Goal: Task Accomplishment & Management: Use online tool/utility

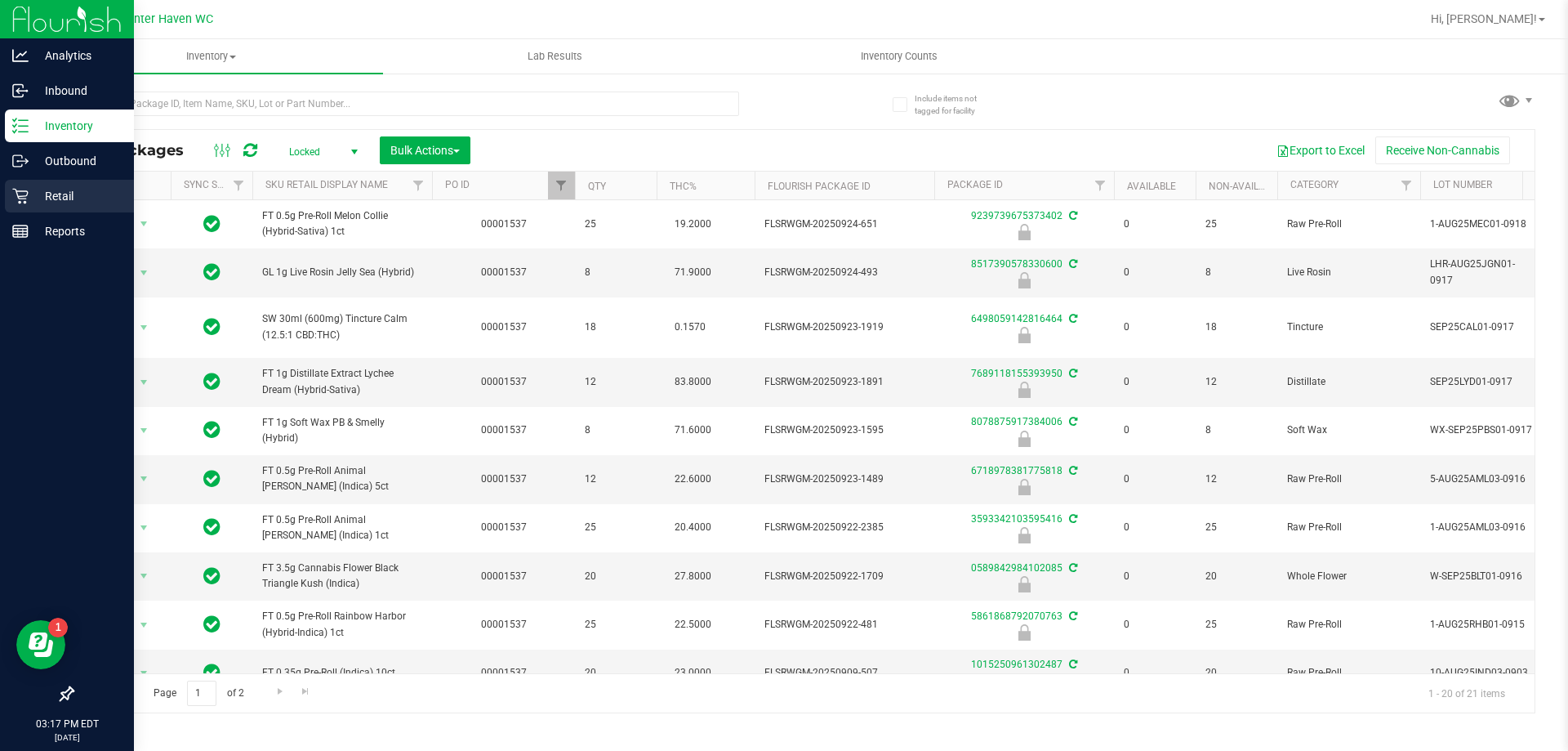
click at [51, 198] on p "Retail" at bounding box center [78, 196] width 98 height 20
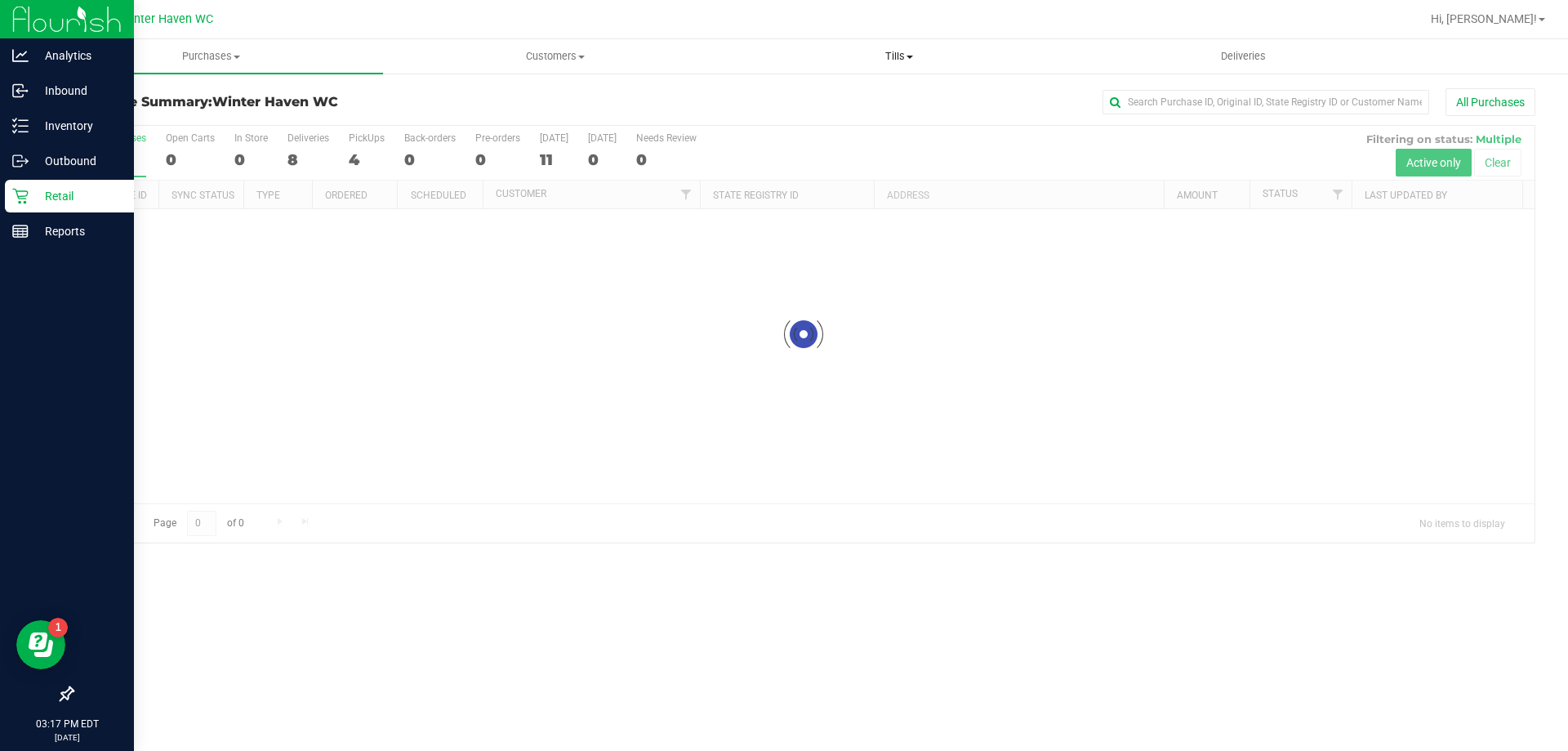
click at [865, 48] on uib-tab-heading "Tills Manage tills Reconcile e-payments" at bounding box center [898, 56] width 342 height 33
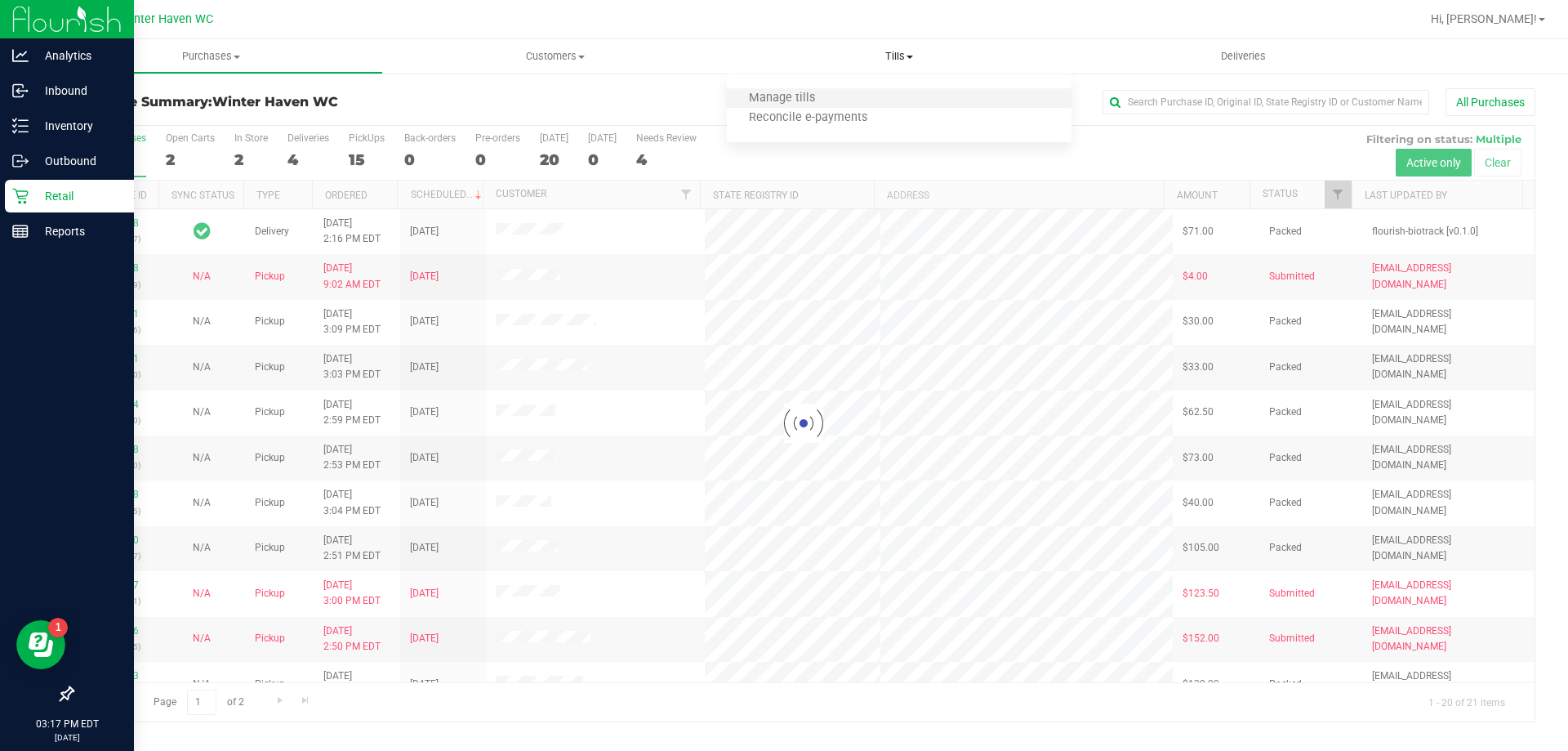
click at [817, 89] on li "Manage tills" at bounding box center [898, 99] width 344 height 20
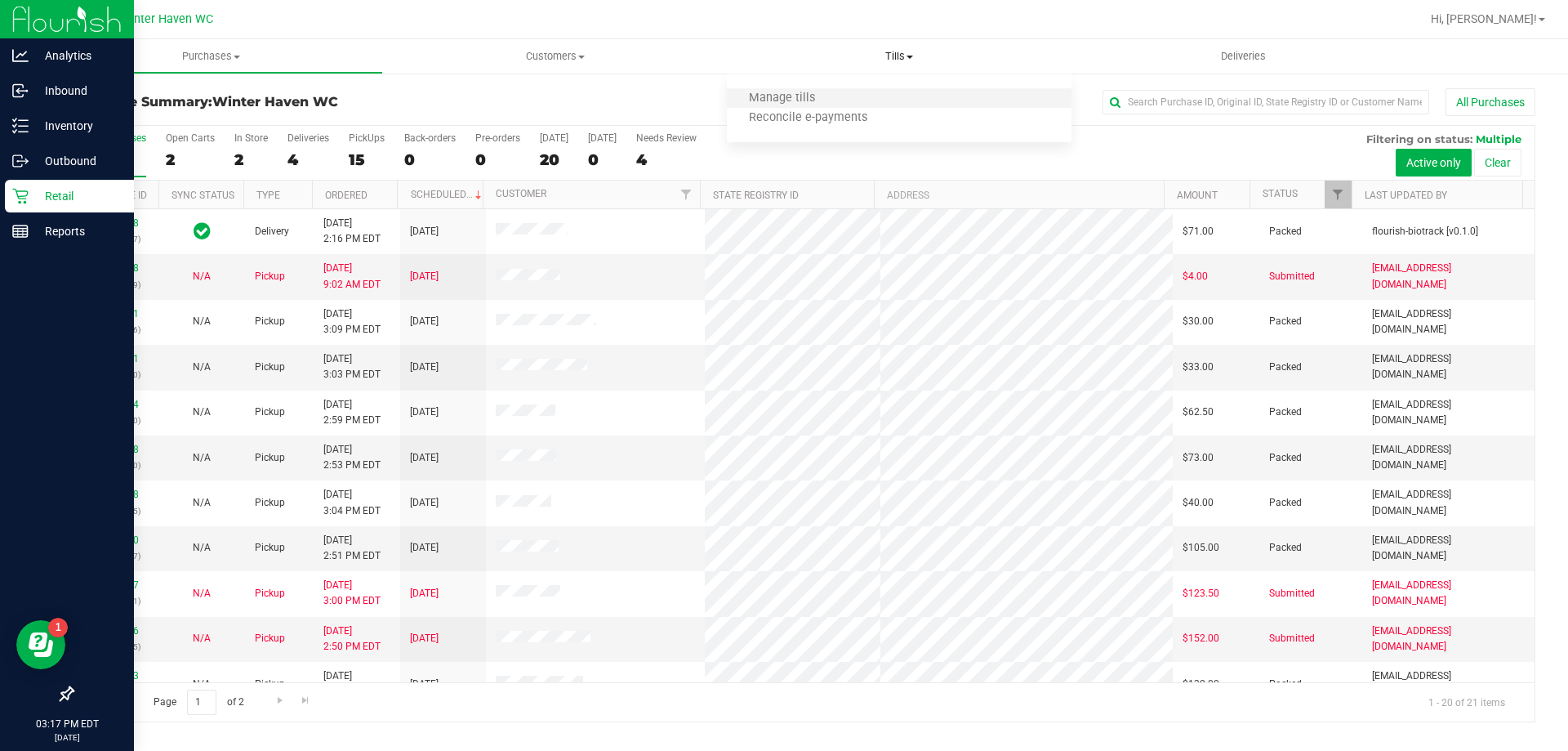
click at [939, 91] on li "Manage tills" at bounding box center [898, 99] width 344 height 20
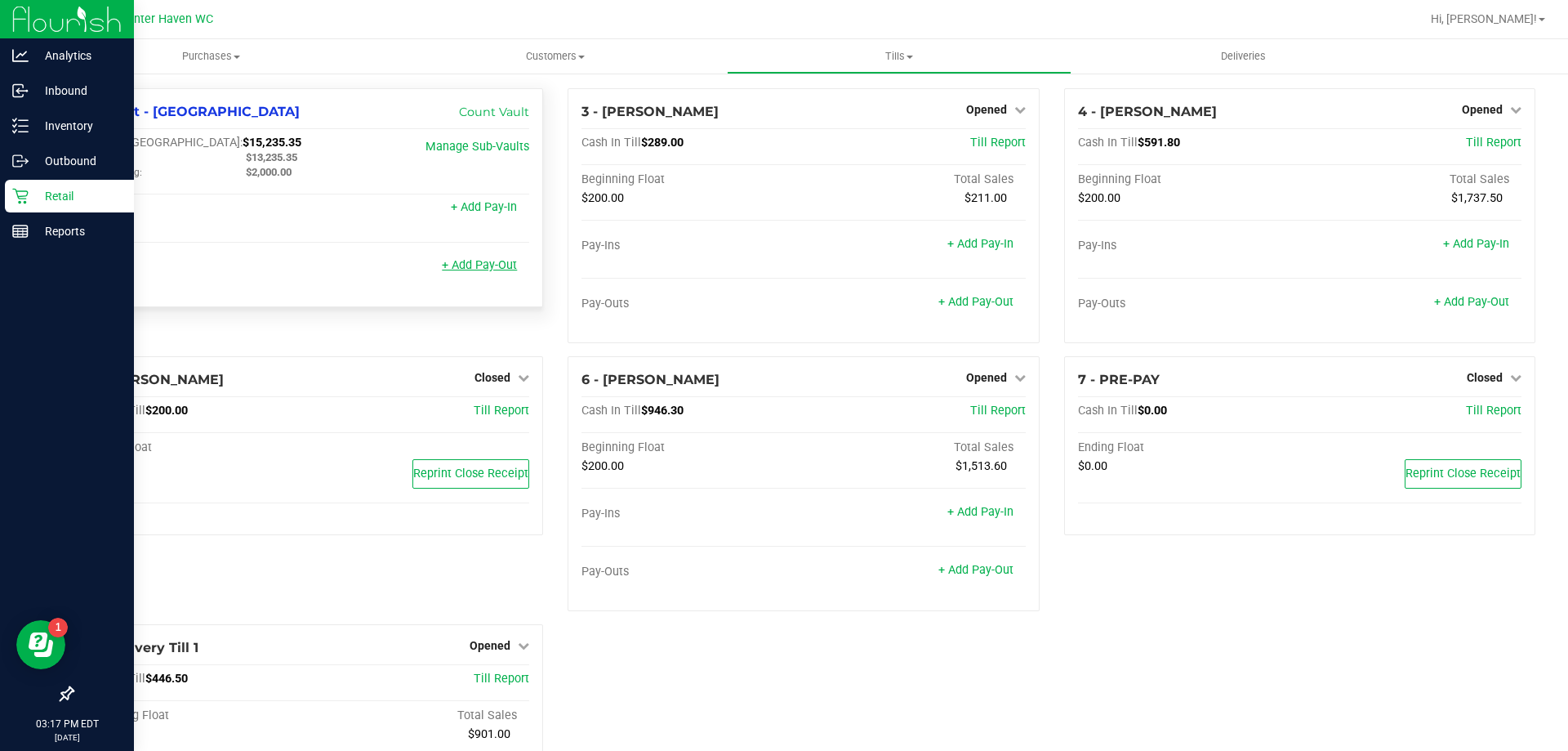
click at [494, 268] on link "+ Add Pay-Out" at bounding box center [479, 265] width 75 height 14
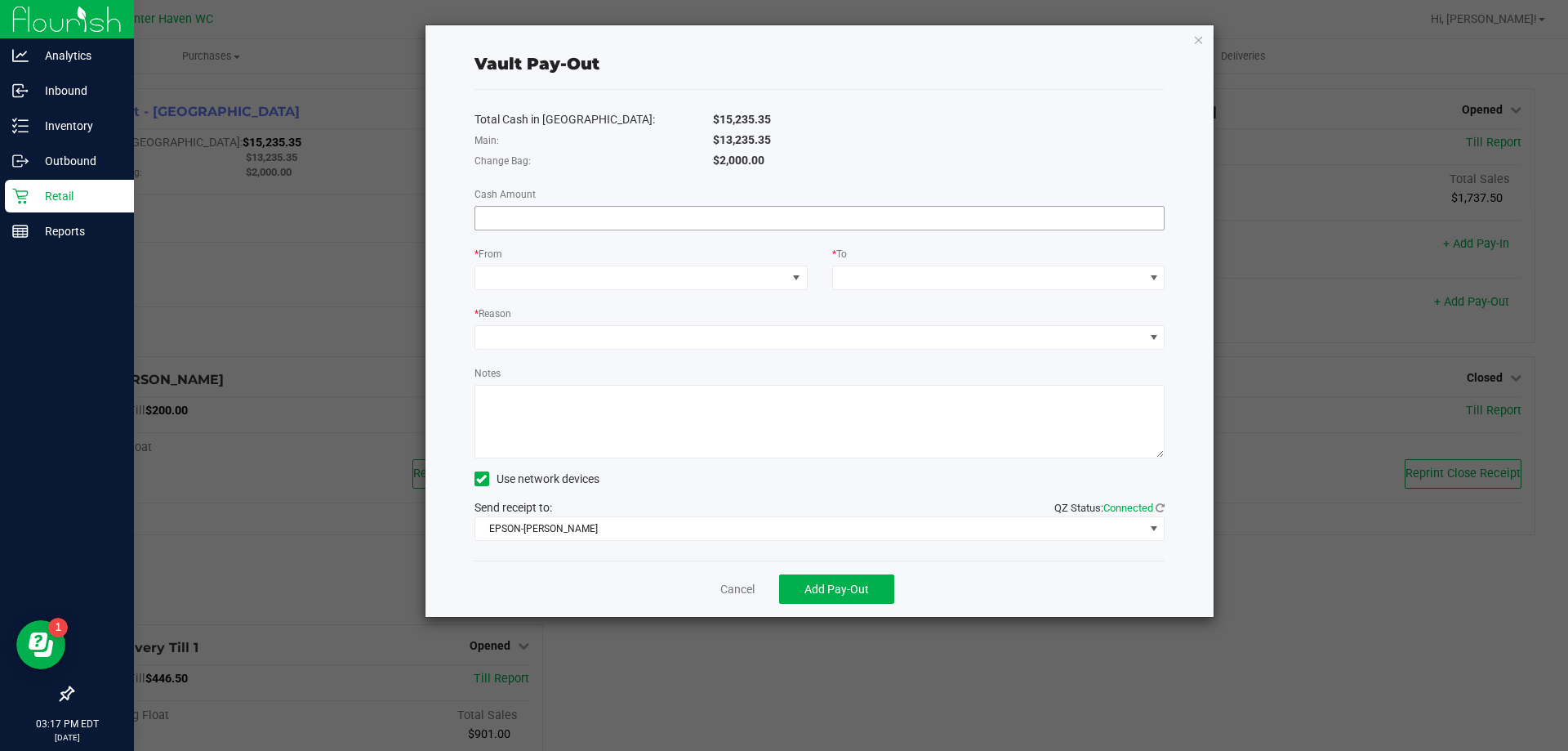
click at [845, 216] on input at bounding box center [820, 218] width 689 height 23
type input "$13,235.35"
drag, startPoint x: 905, startPoint y: 26, endPoint x: 896, endPoint y: 60, distance: 35.2
click at [905, 27] on div "Vault Pay-Out Total Cash in Vault: $15,235.35 Main: $13,235.35 Change Bag: $2,0…" at bounding box center [820, 321] width 789 height 592
click at [696, 290] on div "Total Cash in Vault: $15,235.35 Main: $13,235.35 Change Bag: $2,000.00 Cash Amo…" at bounding box center [820, 325] width 691 height 471
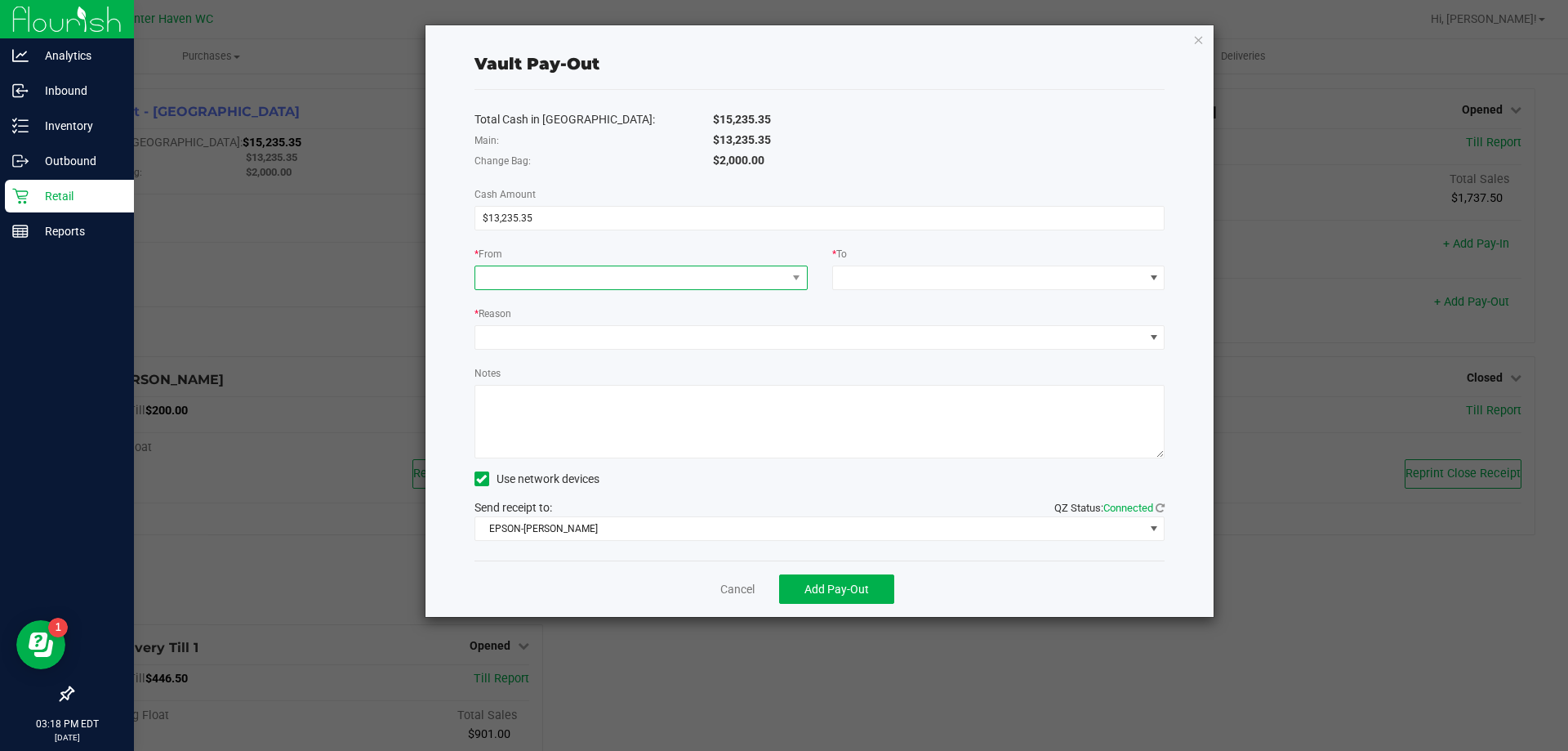
click at [706, 282] on span at bounding box center [630, 278] width 311 height 23
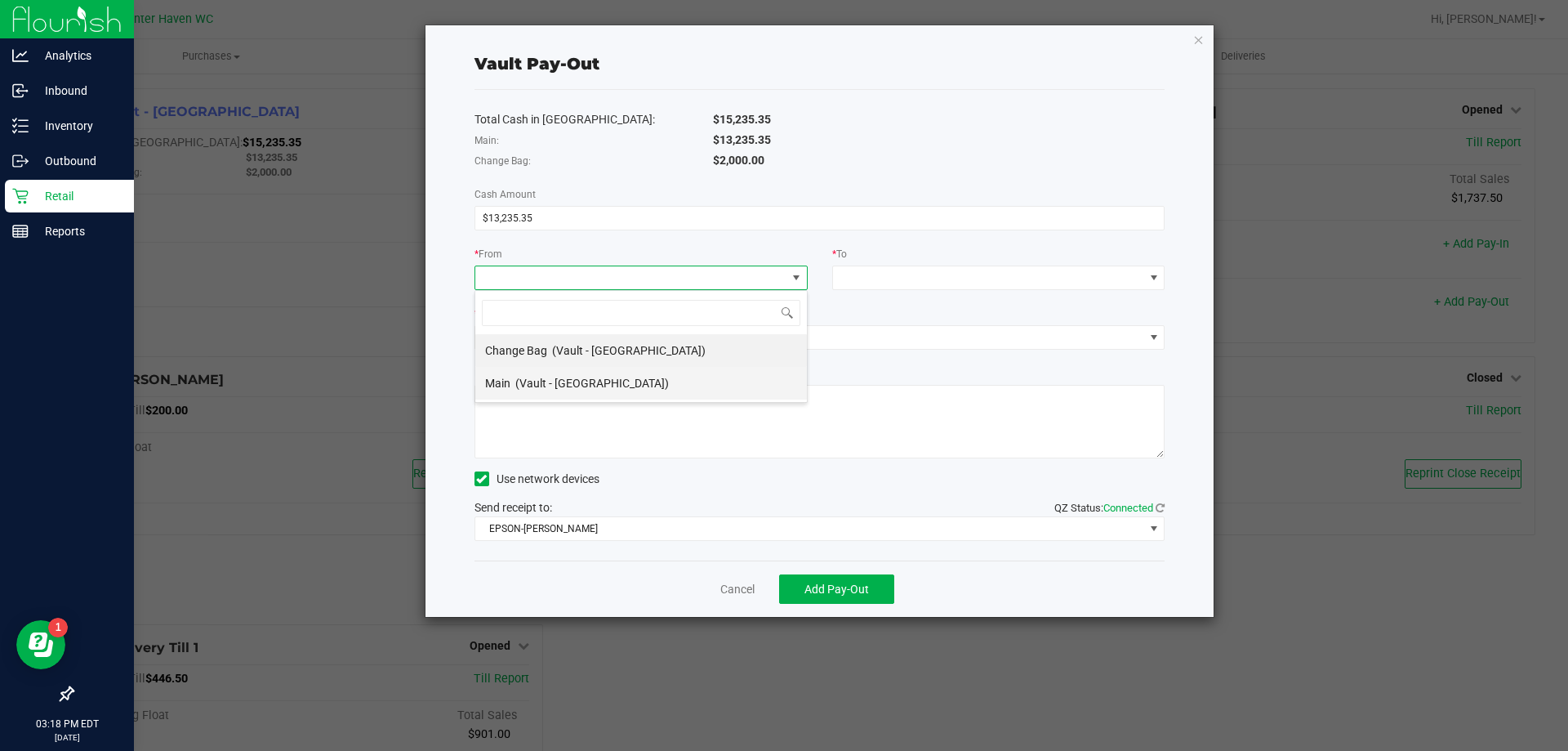
click at [678, 373] on li "Main (Vault - [GEOGRAPHIC_DATA])" at bounding box center [641, 383] width 332 height 33
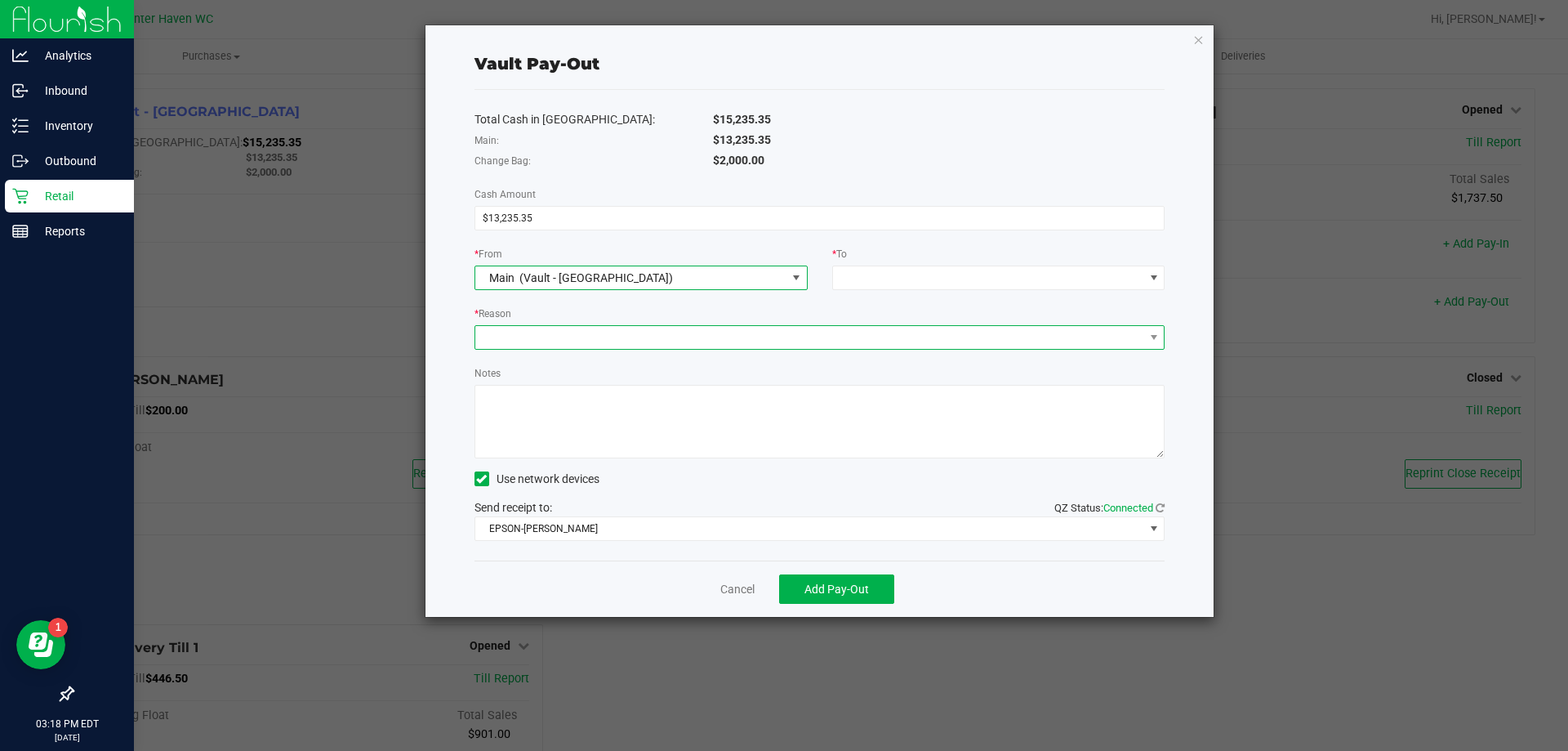
click at [721, 335] on span at bounding box center [809, 338] width 669 height 23
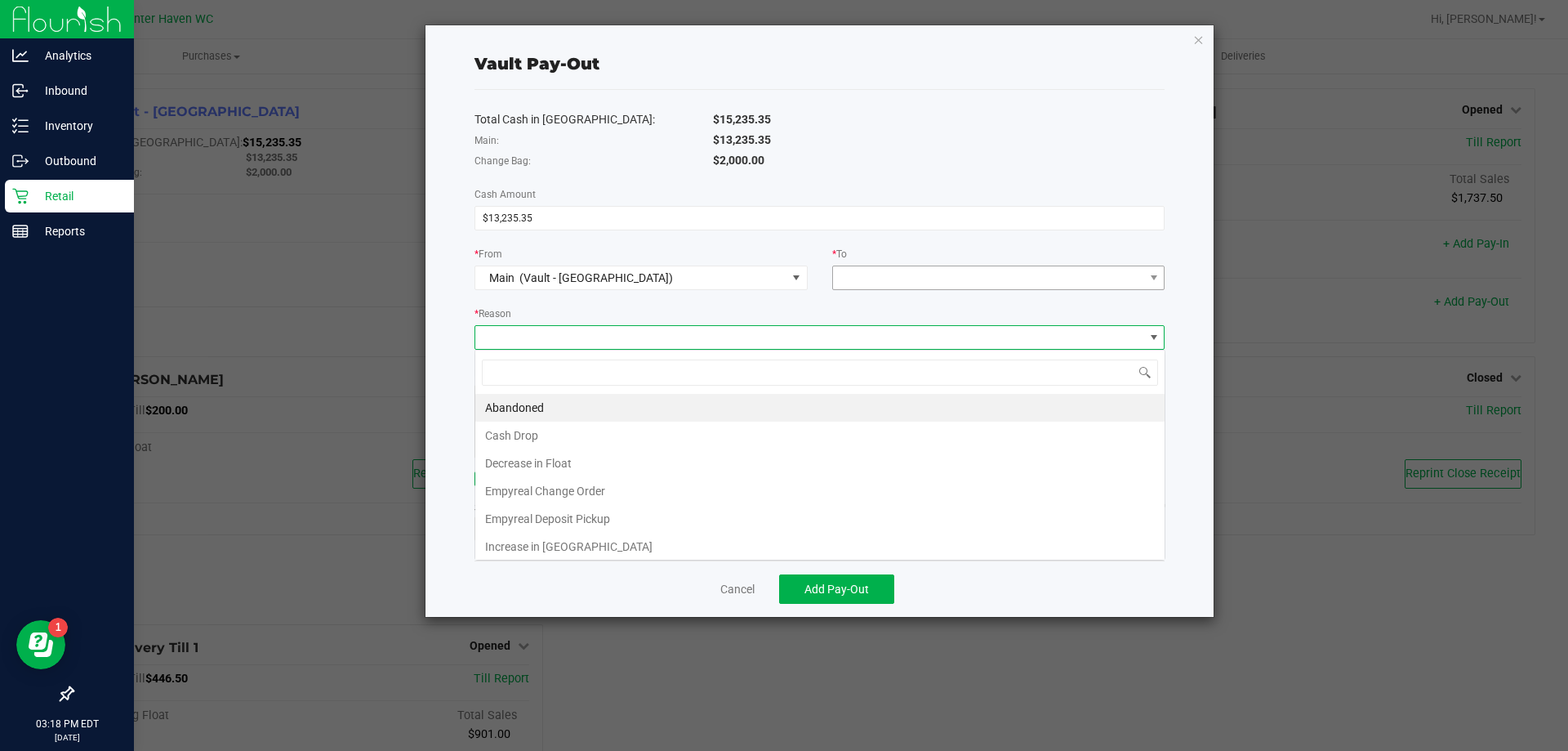
scroll to position [25, 690]
click at [890, 276] on span at bounding box center [988, 278] width 311 height 23
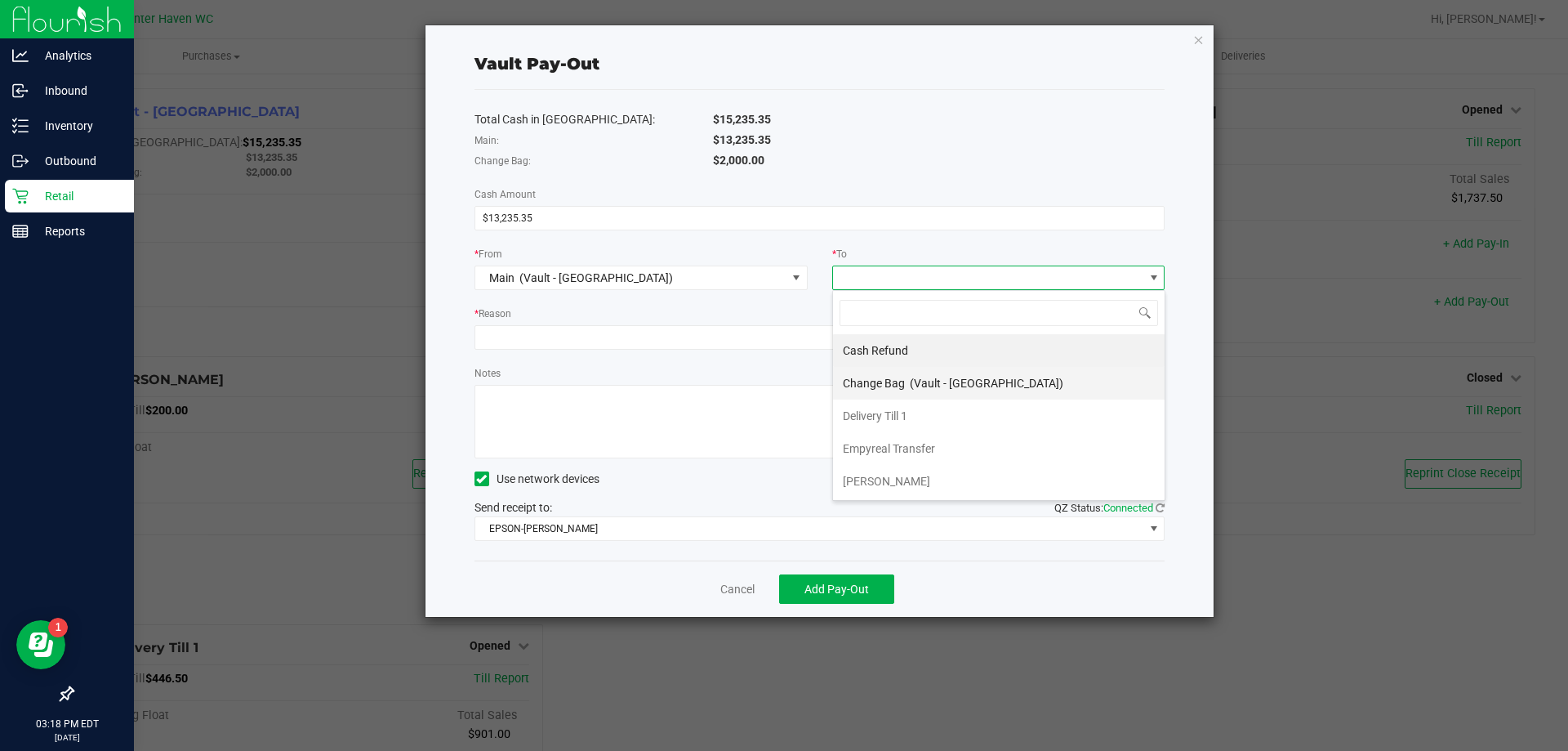
scroll to position [65, 0]
click at [916, 383] on span "Empyreal Transfer" at bounding box center [889, 383] width 92 height 13
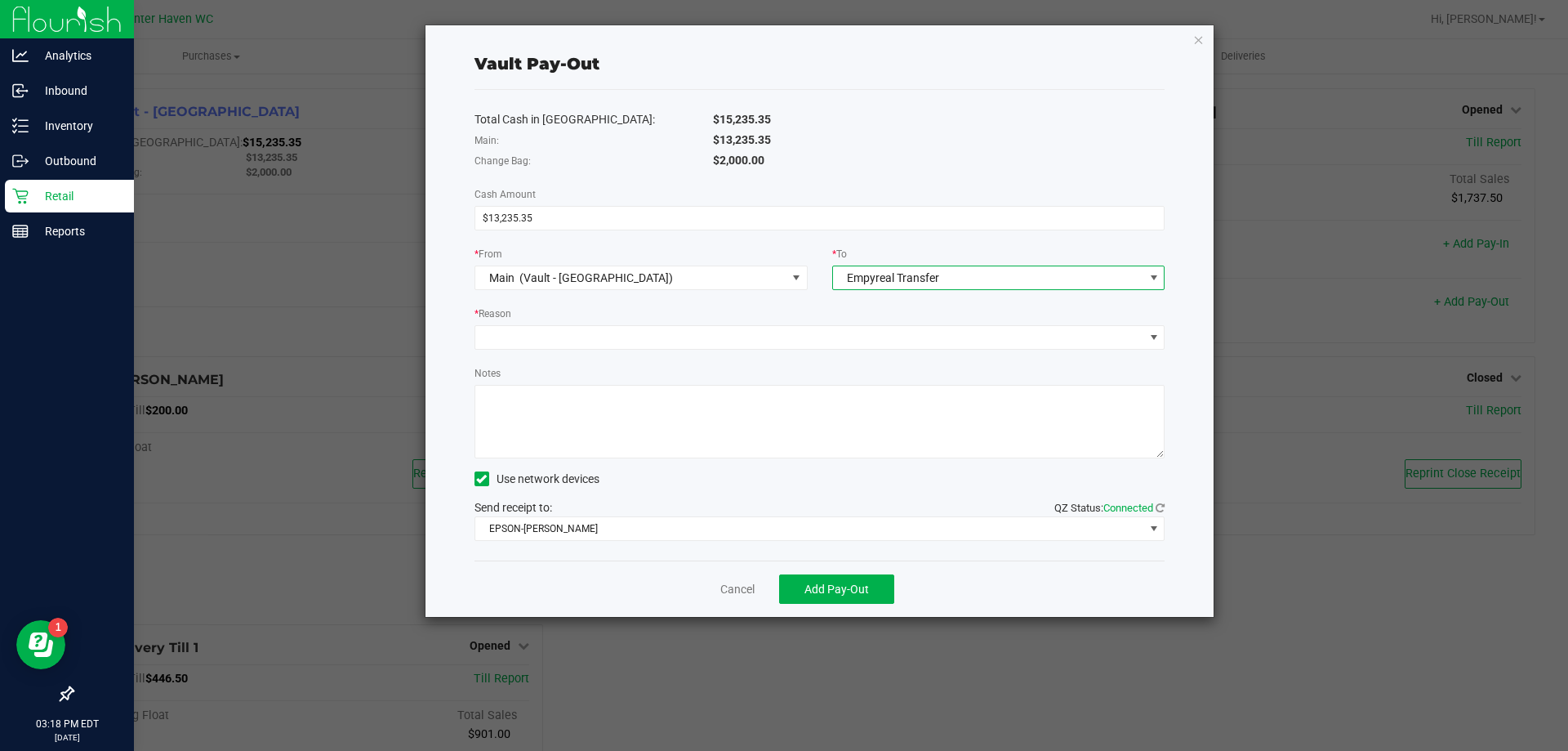
click at [789, 313] on div "* Reason" at bounding box center [820, 315] width 691 height 20
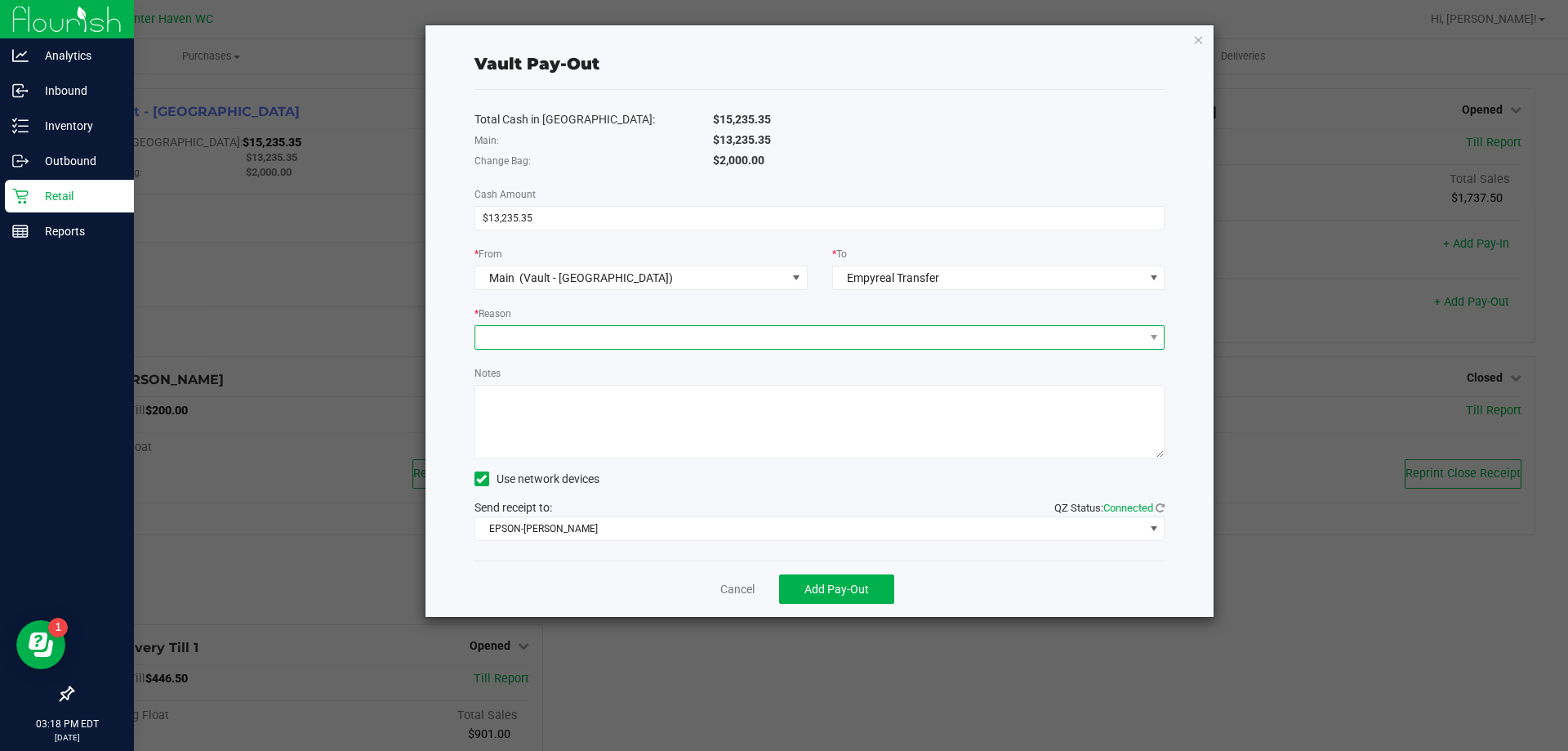
click at [793, 347] on span at bounding box center [809, 338] width 669 height 23
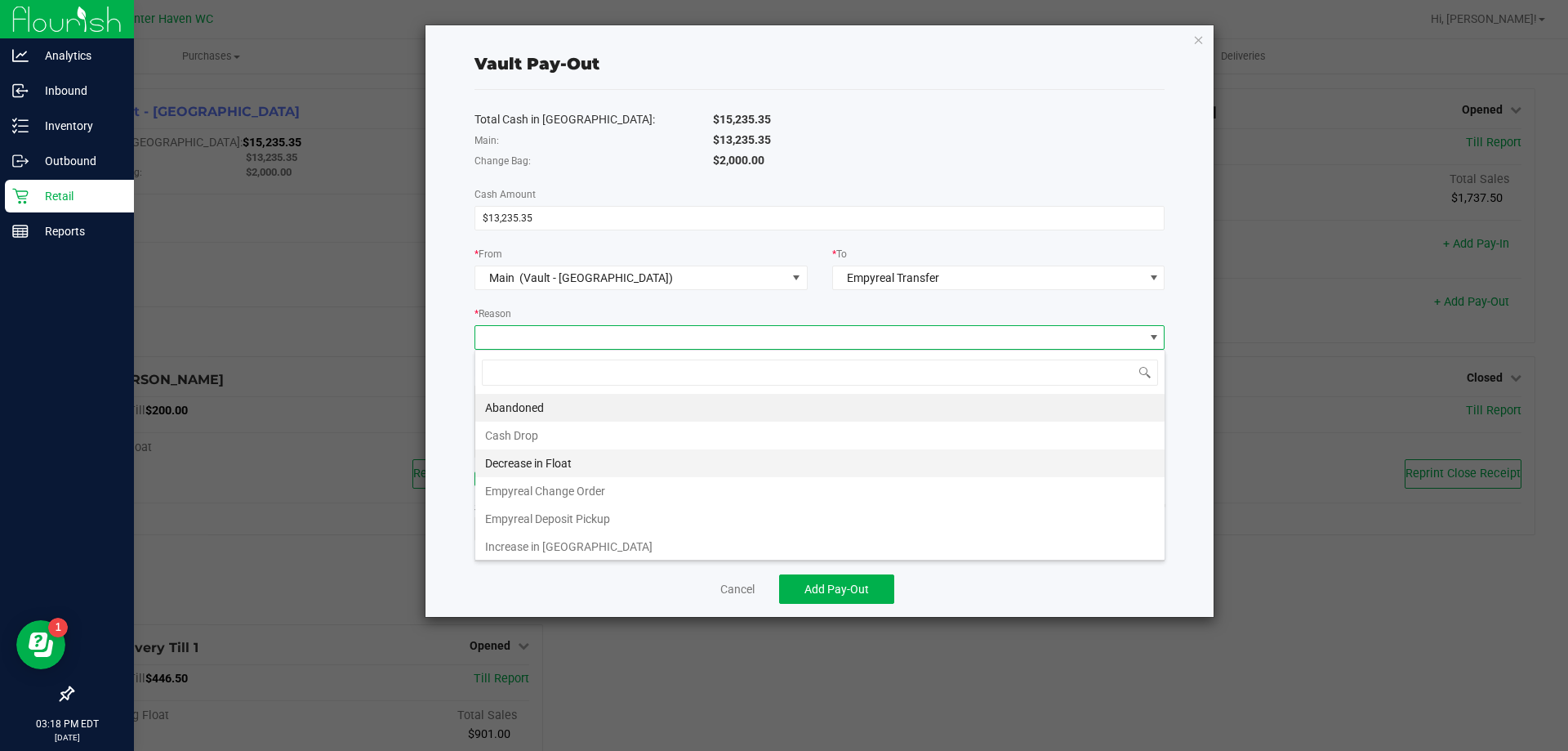
scroll to position [3, 0]
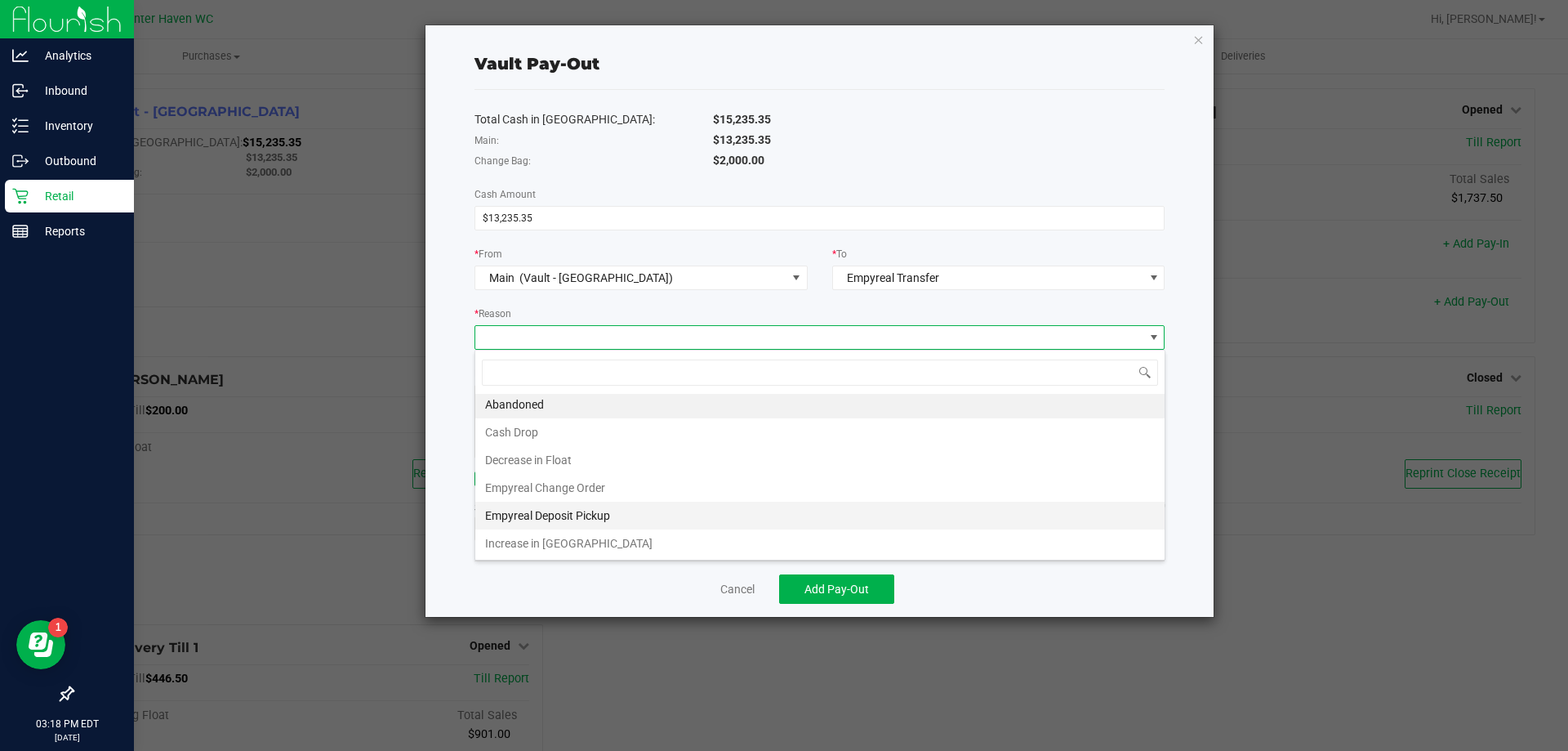
click at [612, 512] on li "Empyreal Deposit Pickup" at bounding box center [820, 516] width 689 height 28
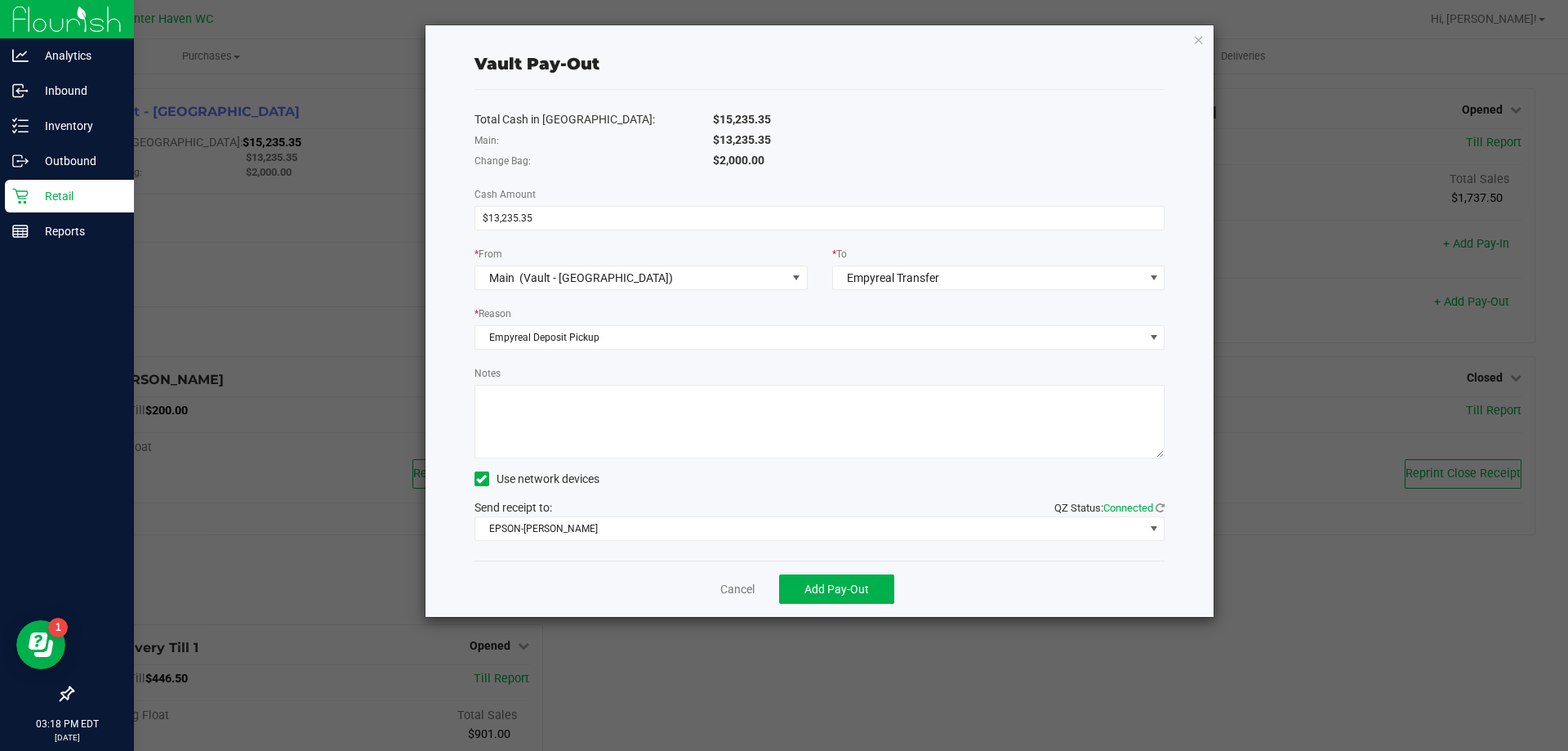
click at [566, 397] on textarea "Notes" at bounding box center [820, 422] width 691 height 74
type textarea "Seal #2969, #2968 & #2967"
click at [661, 525] on span "EPSON-[PERSON_NAME]" at bounding box center [809, 529] width 669 height 23
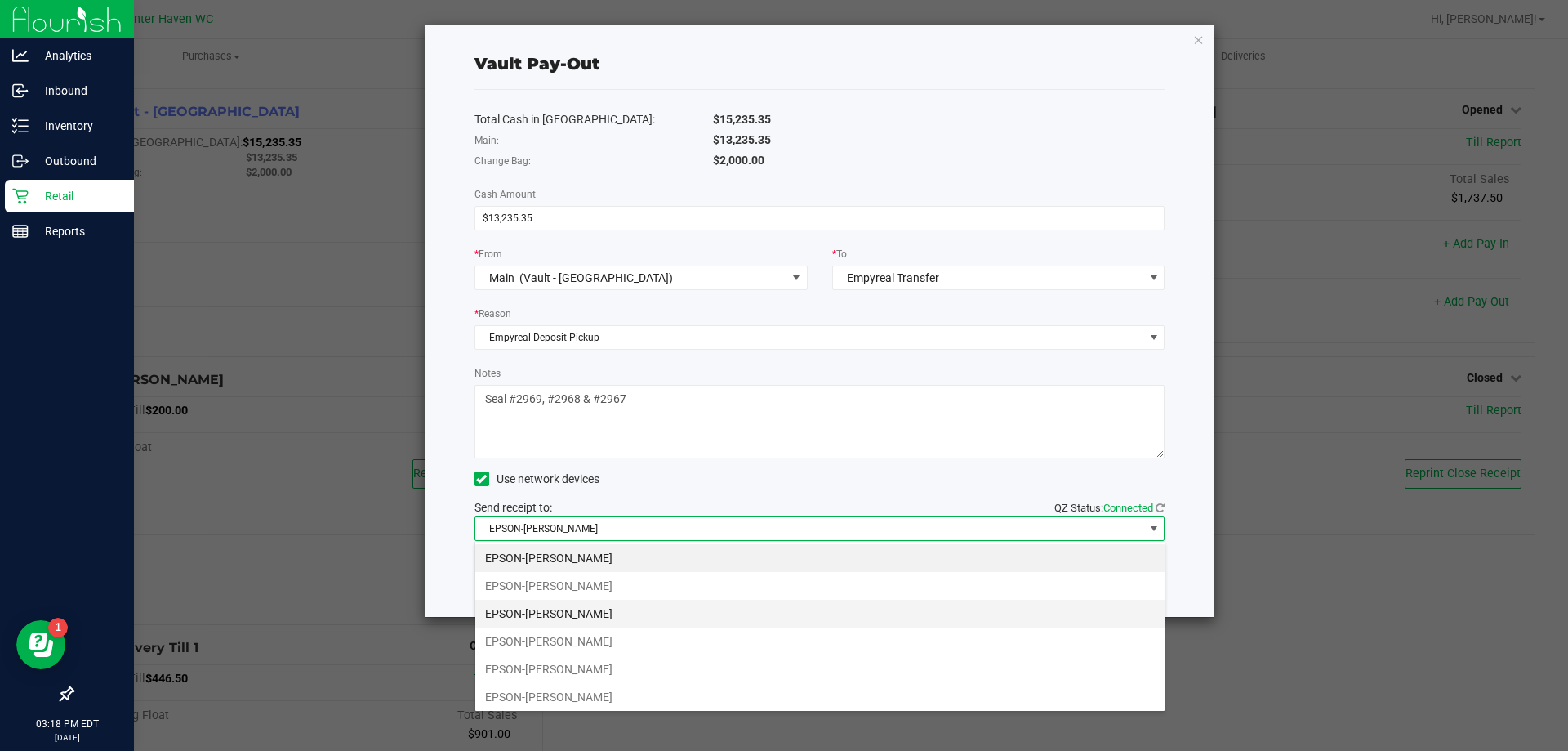
scroll to position [25, 690]
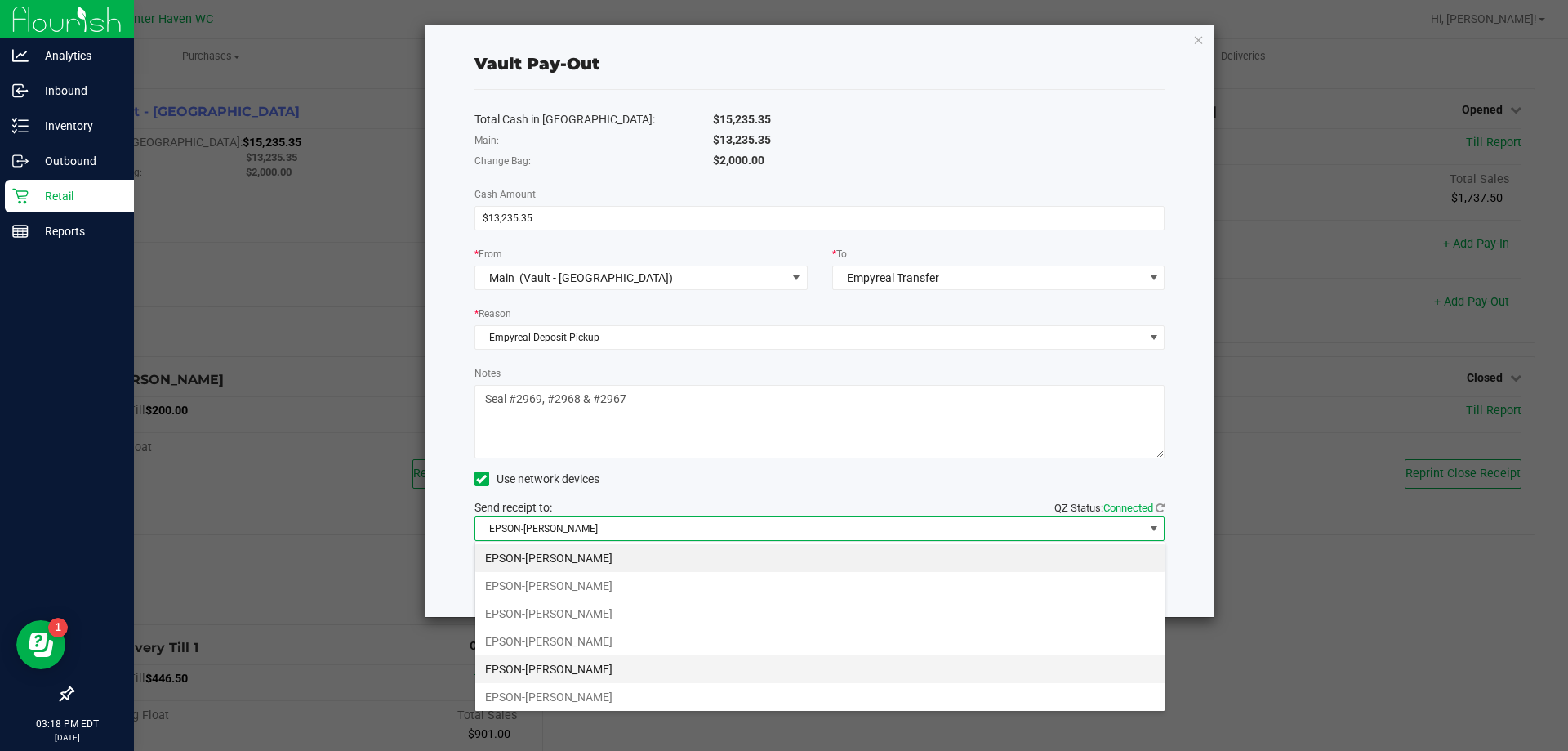
click at [617, 667] on li "EPSON-[PERSON_NAME]" at bounding box center [820, 669] width 689 height 28
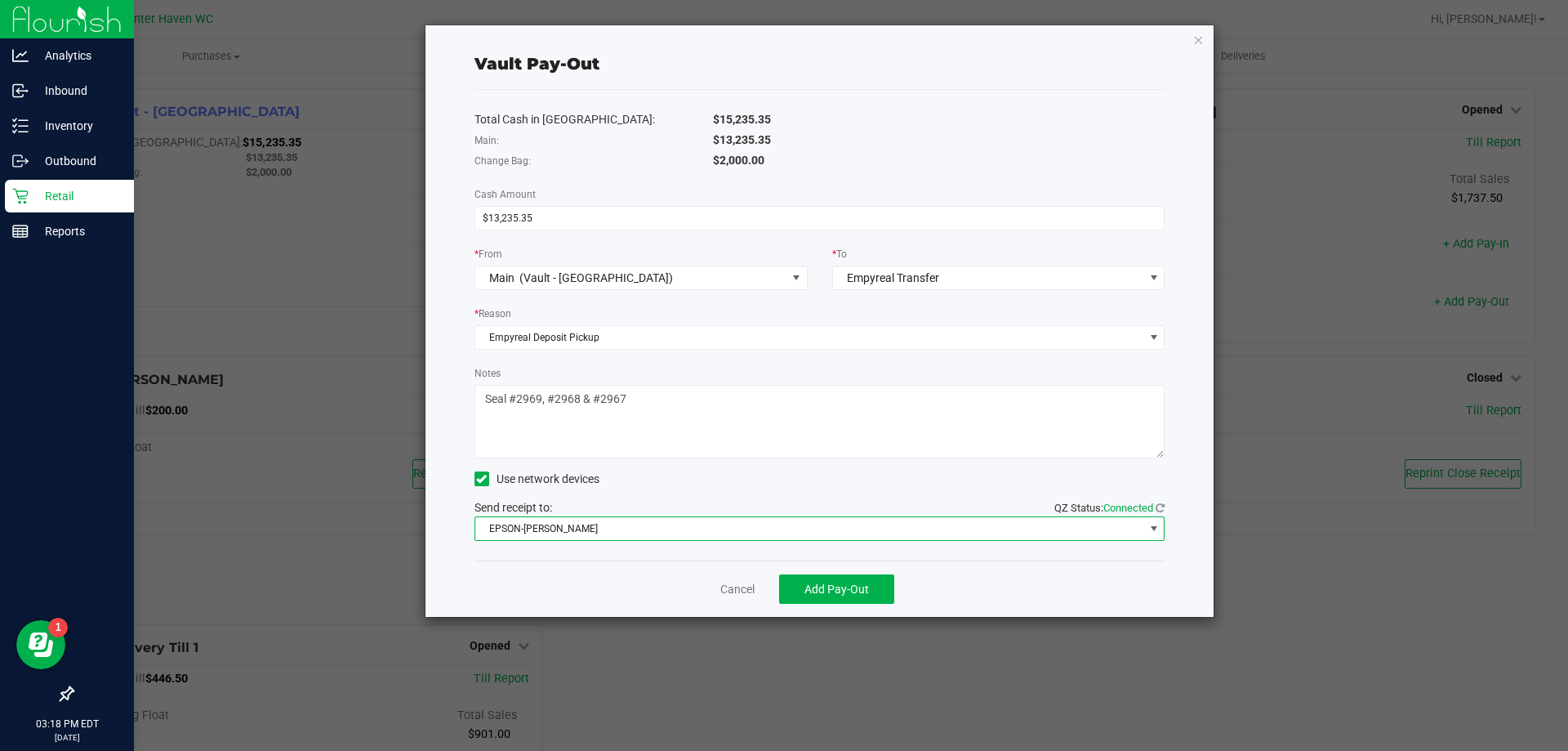
click at [619, 590] on div "Cancel Add Pay-Out" at bounding box center [820, 588] width 691 height 56
click at [870, 586] on button "Add Pay-Out" at bounding box center [836, 589] width 115 height 29
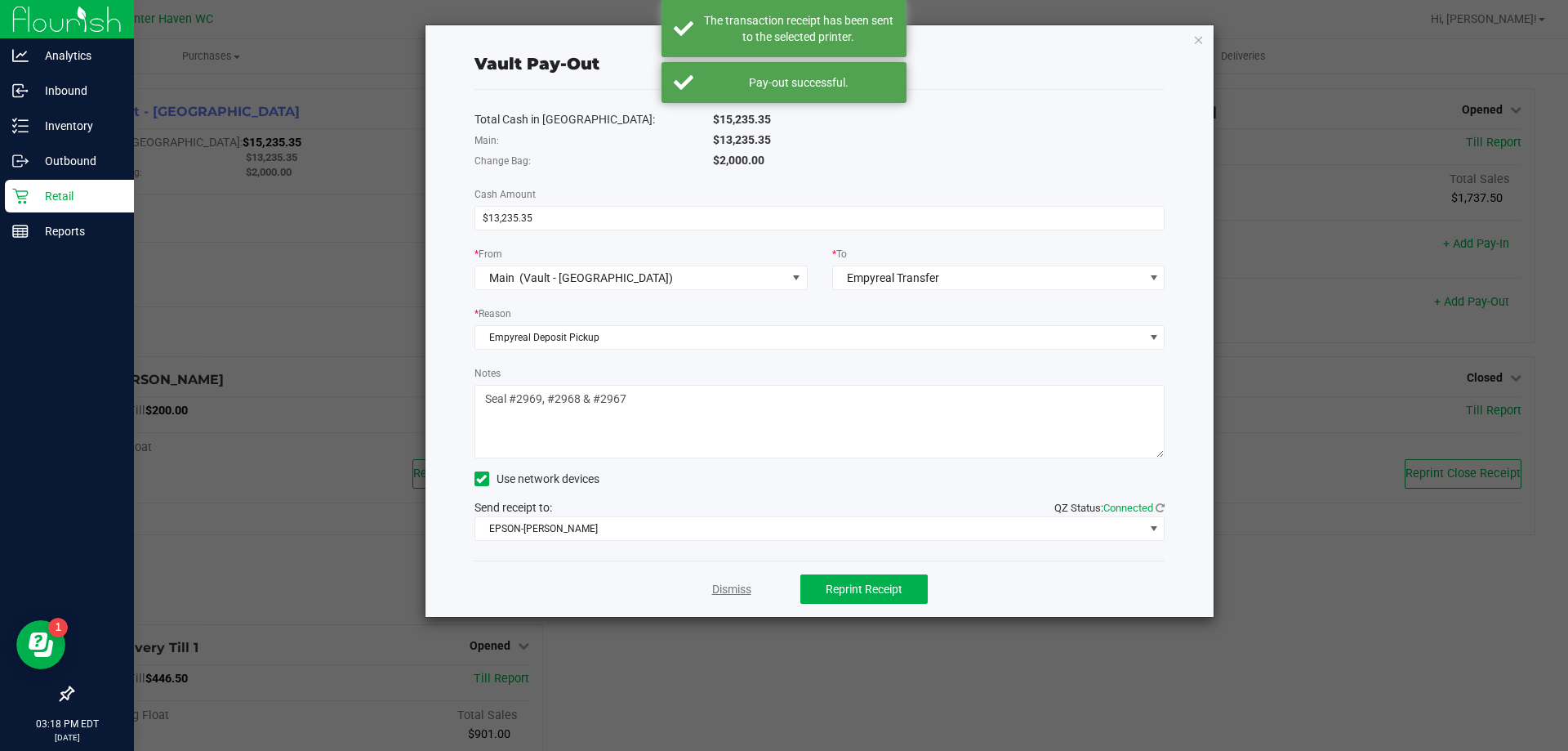
click at [746, 583] on link "Dismiss" at bounding box center [732, 589] width 39 height 17
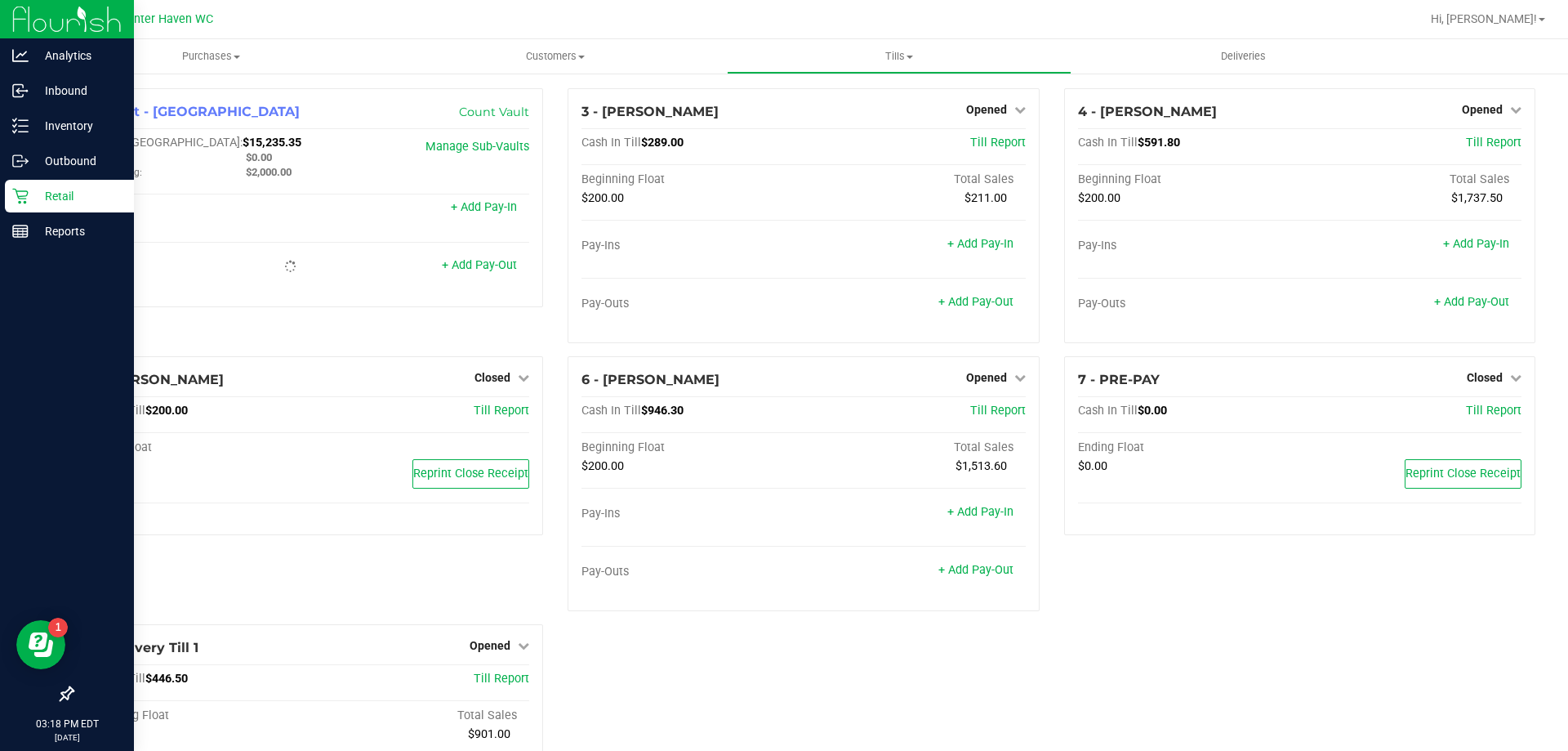
click at [544, 324] on div "1 - Vault - Winter Haven Count Vault Cash In Vault: $15,235.35 Main: $0.00 Chan…" at bounding box center [307, 222] width 496 height 268
click at [546, 327] on div "1 - Vault - Winter Haven Count Vault Cash In Vault: $2,000.00 Main: $0.00 Chang…" at bounding box center [307, 222] width 496 height 268
